Goal: Check status: Check status

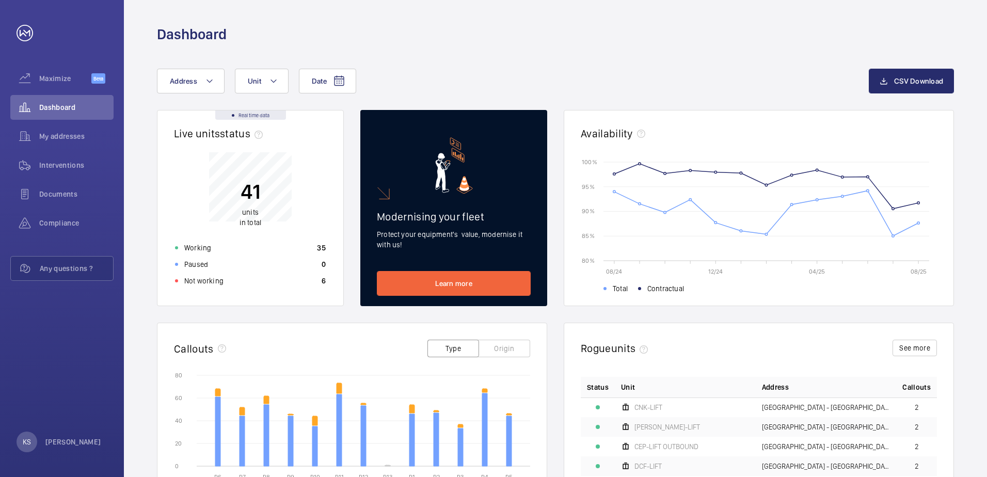
click at [216, 290] on wm-front-card-body "41 units in total Working 35 Paused 0 Not working 6" at bounding box center [250, 223] width 186 height 166
click at [208, 285] on p "Not working" at bounding box center [203, 281] width 39 height 10
